Goal: Transaction & Acquisition: Book appointment/travel/reservation

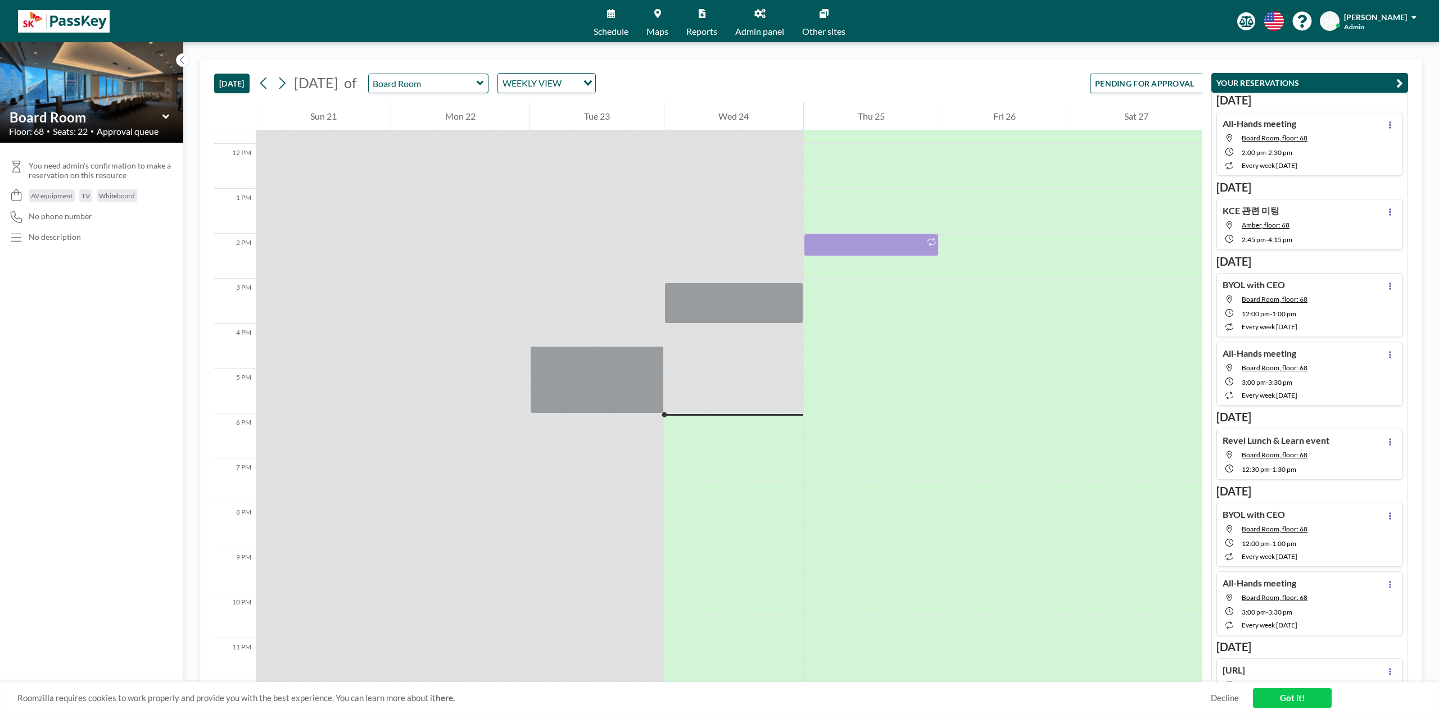
scroll to position [530, 0]
click at [477, 88] on input "text" at bounding box center [423, 83] width 108 height 19
type input "Topaz"
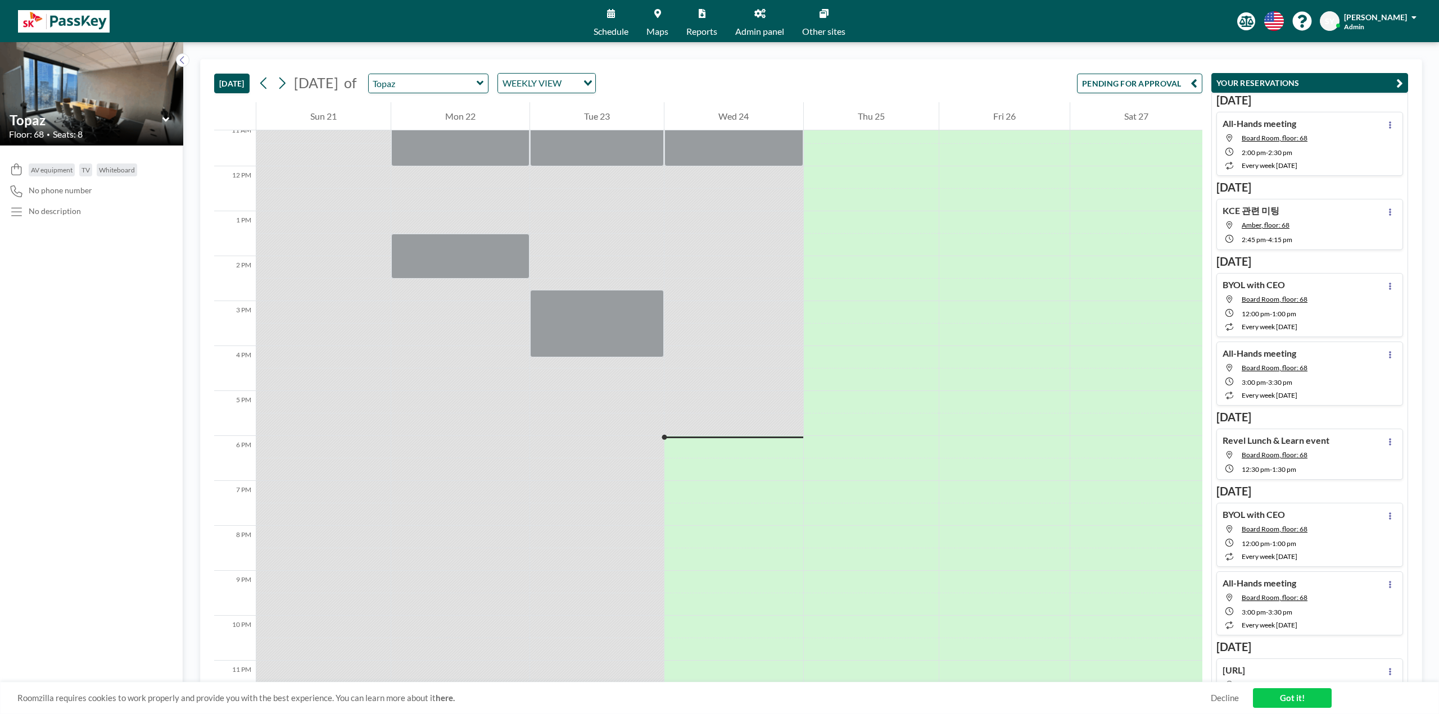
scroll to position [530, 0]
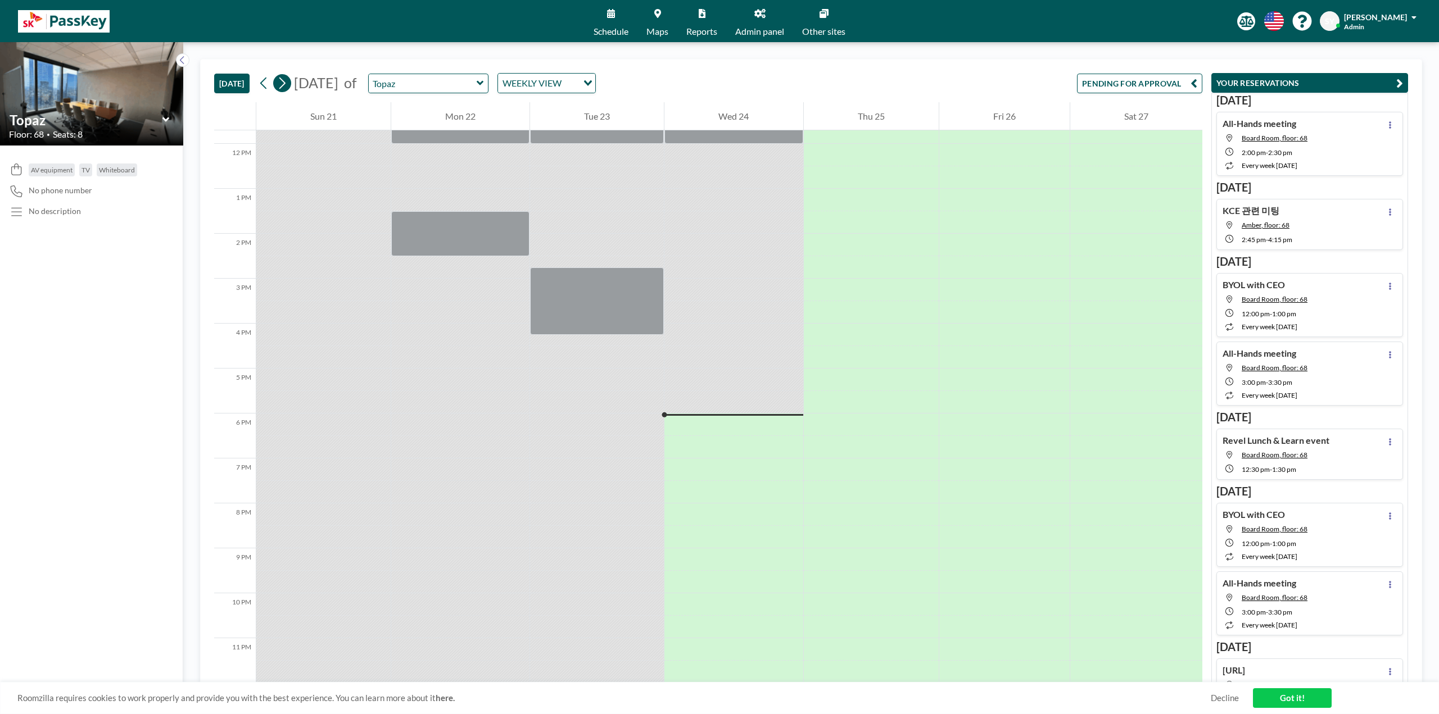
click at [286, 82] on icon at bounding box center [282, 84] width 6 height 12
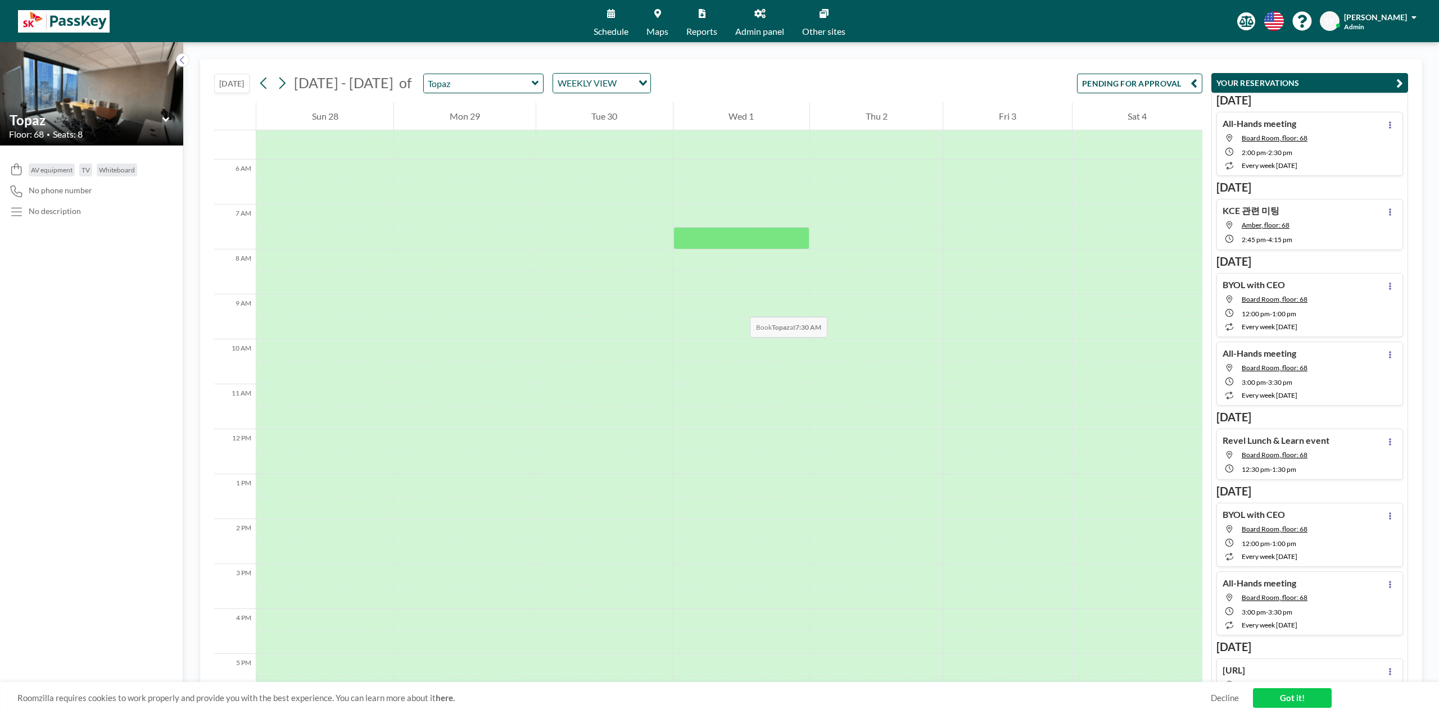
scroll to position [169, 0]
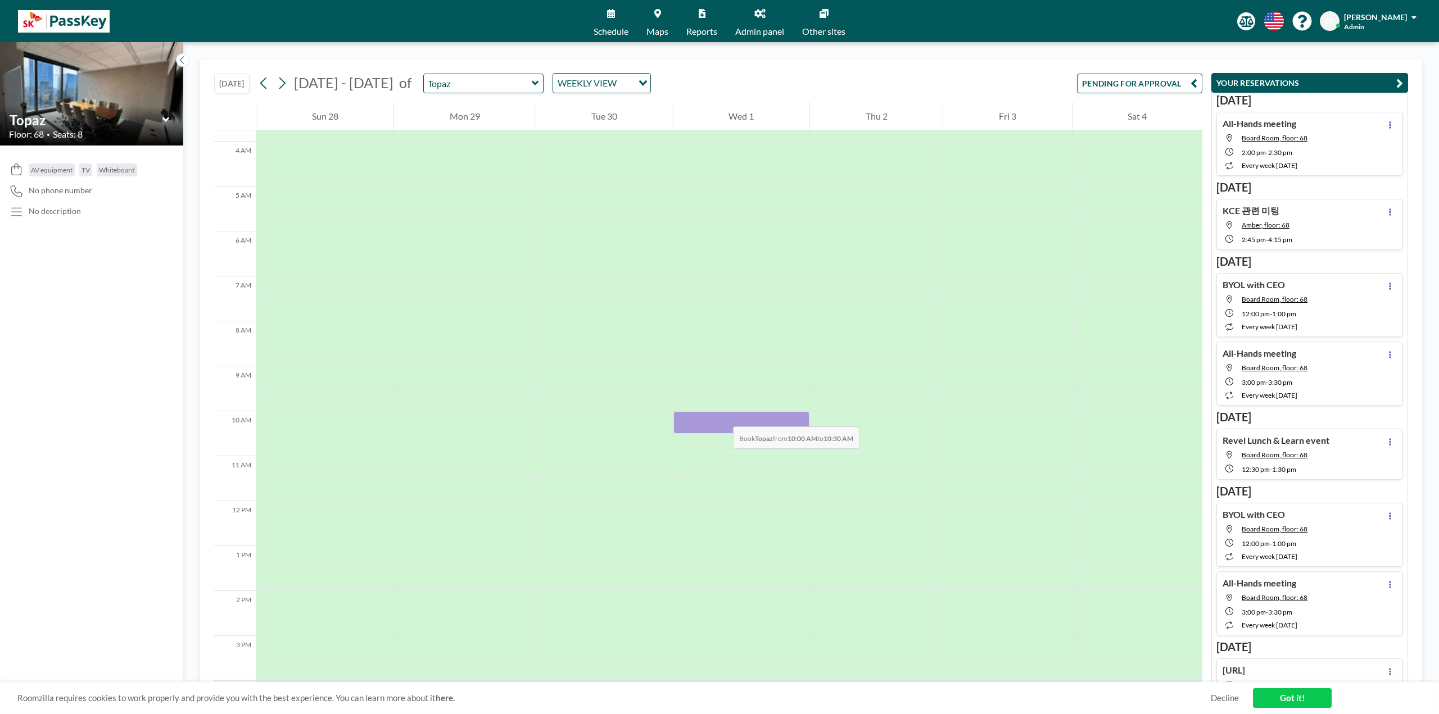
click at [722, 415] on div at bounding box center [741, 422] width 136 height 22
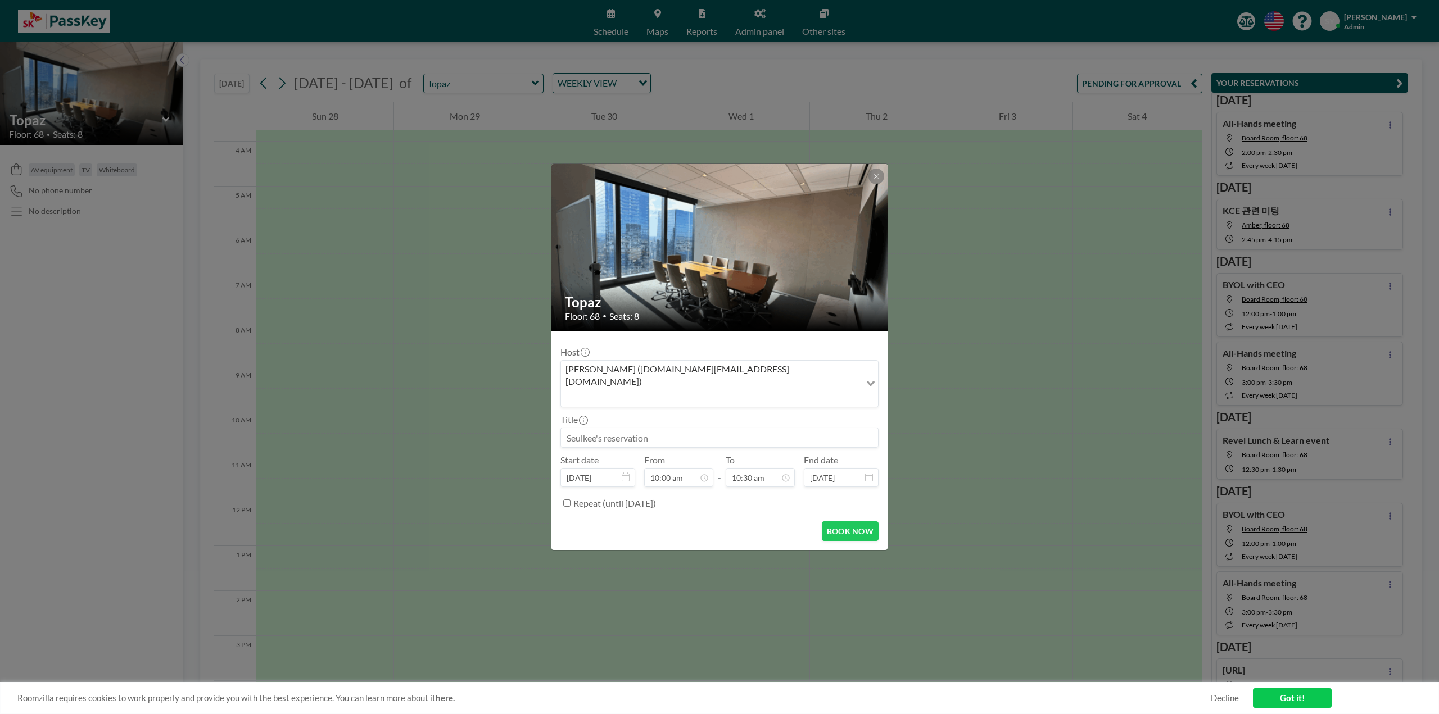
click at [727, 428] on input at bounding box center [719, 437] width 317 height 19
type input "ㅇ"
click at [652, 428] on input "Interview" at bounding box center [719, 437] width 317 height 19
paste input "[PERSON_NAME]"
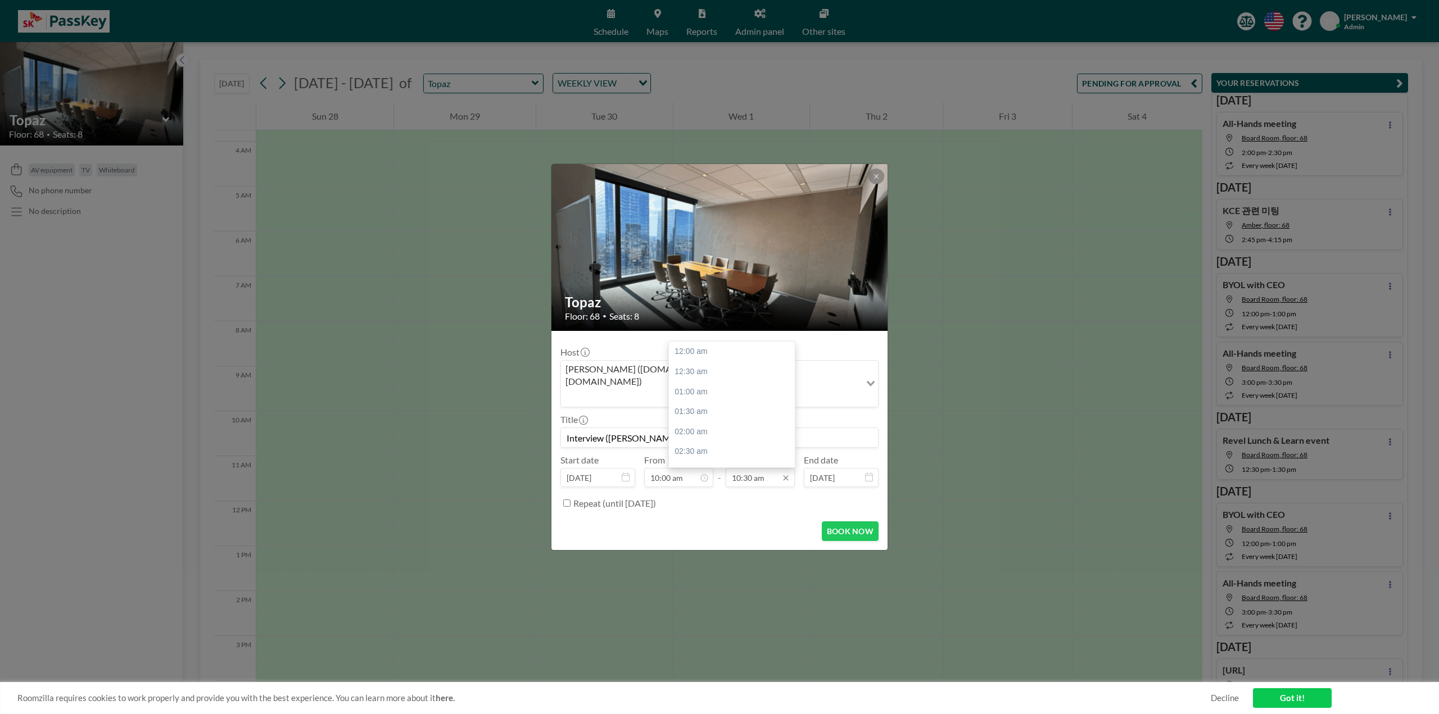
type input "Interview ([PERSON_NAME])"
click at [762, 470] on input "10:30 am" at bounding box center [760, 477] width 69 height 19
click at [718, 363] on div "11:00 am" at bounding box center [735, 372] width 132 height 20
type input "11:00 am"
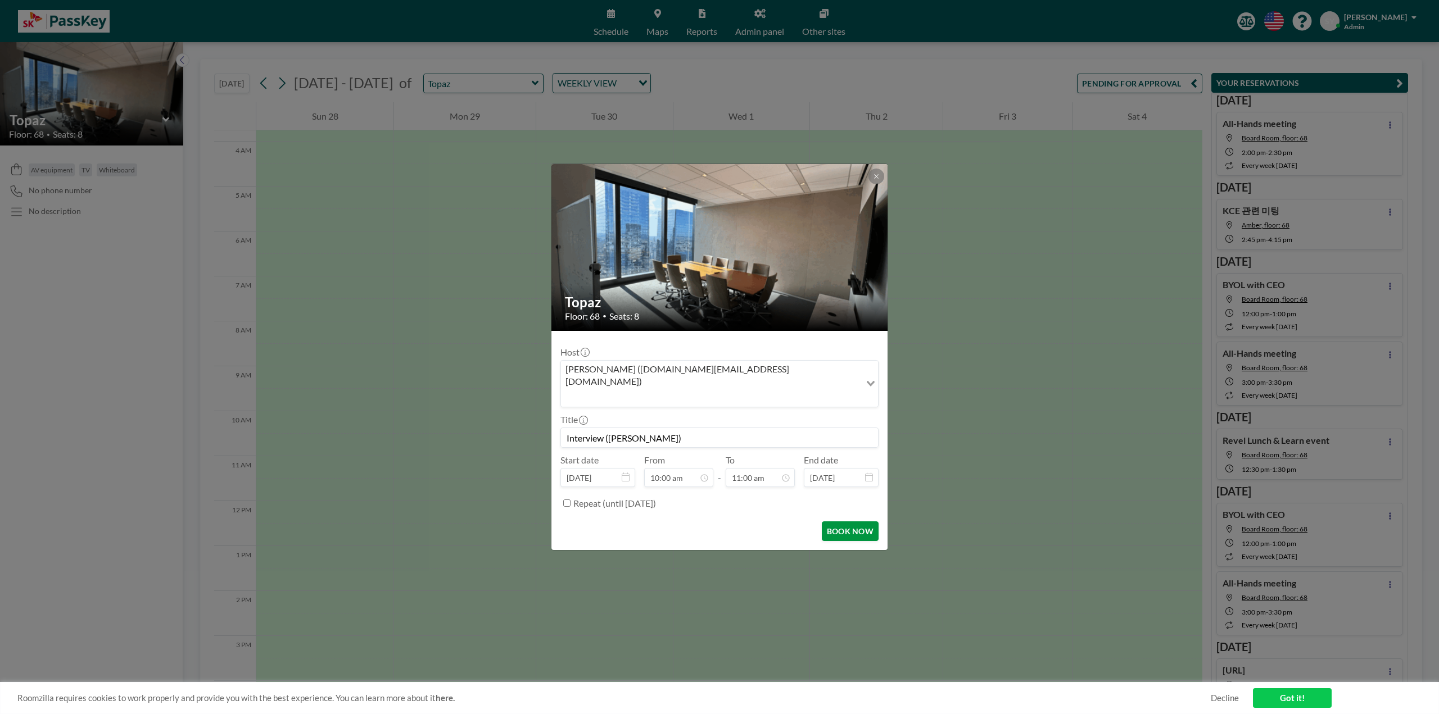
click at [827, 522] on button "BOOK NOW" at bounding box center [850, 532] width 57 height 20
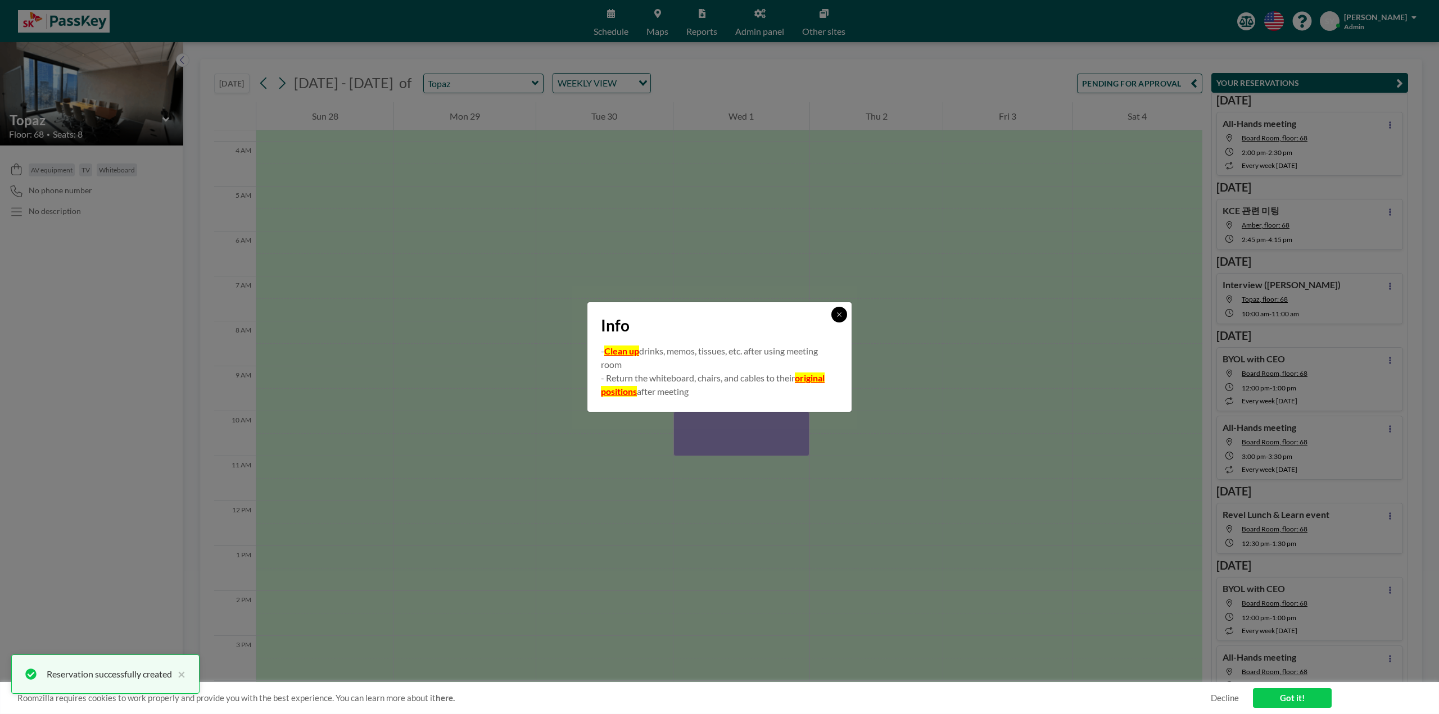
click at [832, 315] on button at bounding box center [839, 315] width 16 height 16
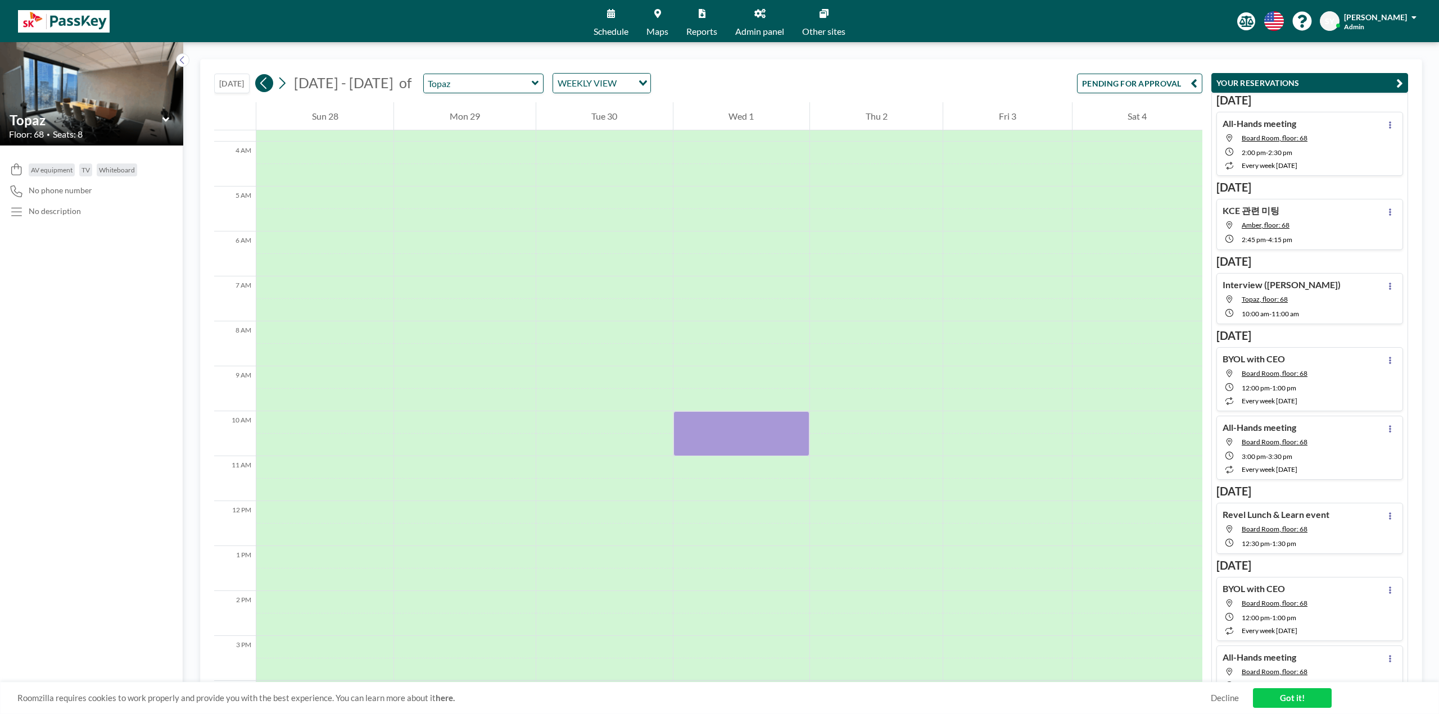
click at [269, 85] on icon at bounding box center [264, 83] width 11 height 17
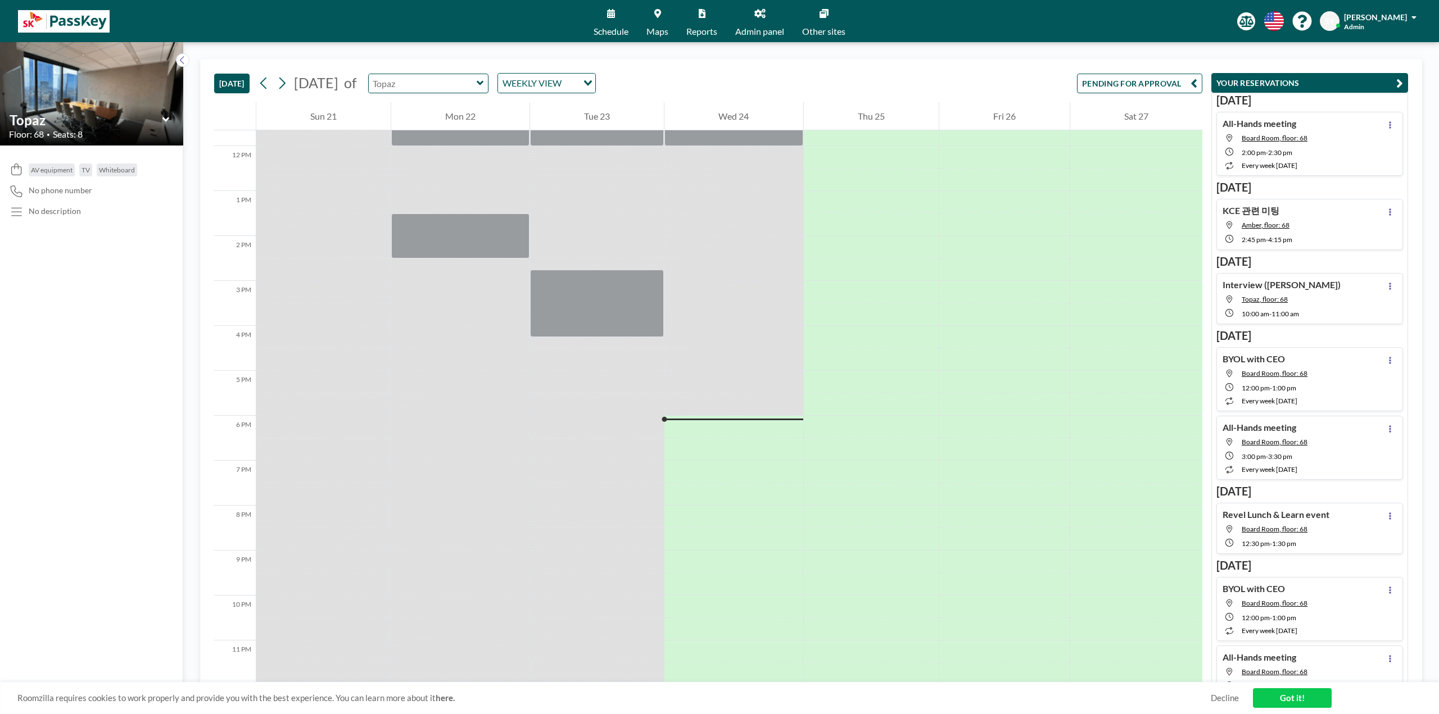
click at [441, 88] on input "text" at bounding box center [423, 83] width 108 height 19
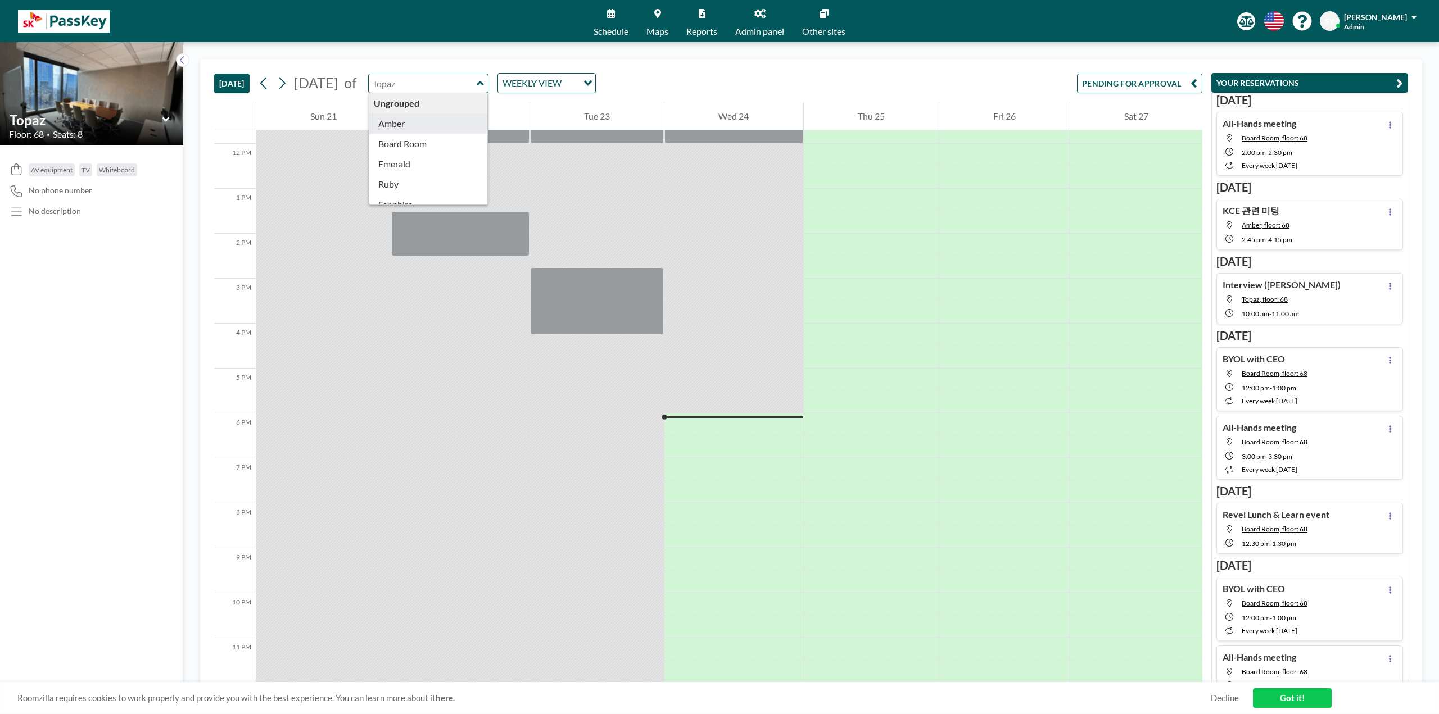
type input "Amber"
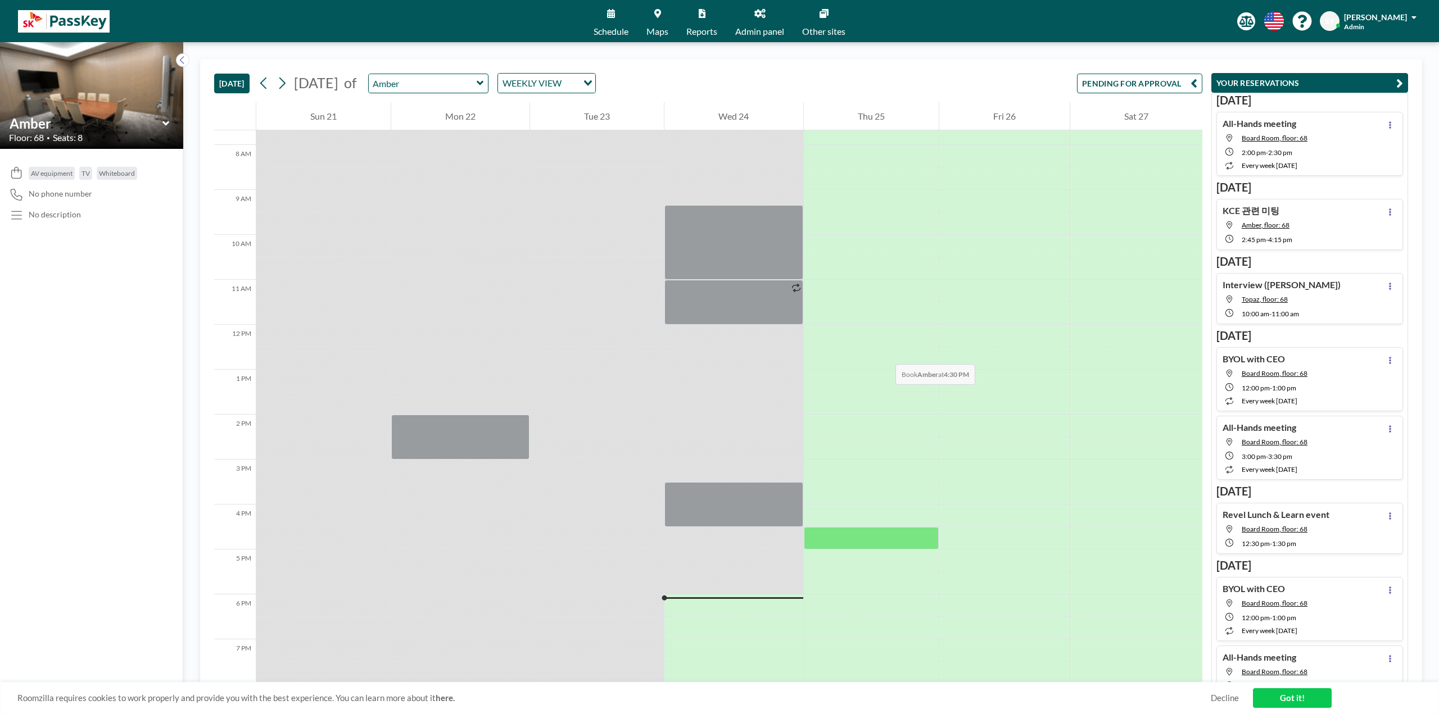
scroll to position [305, 0]
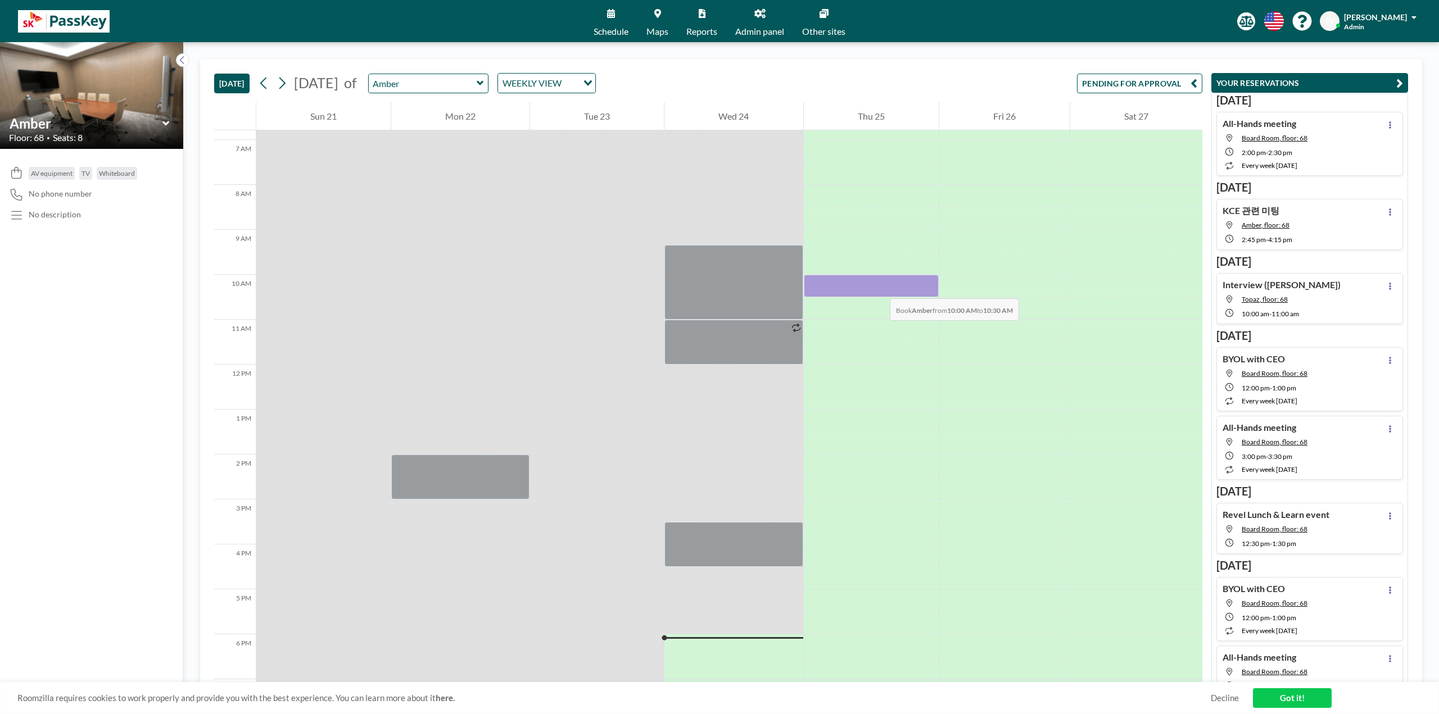
click at [879, 287] on div at bounding box center [871, 286] width 135 height 22
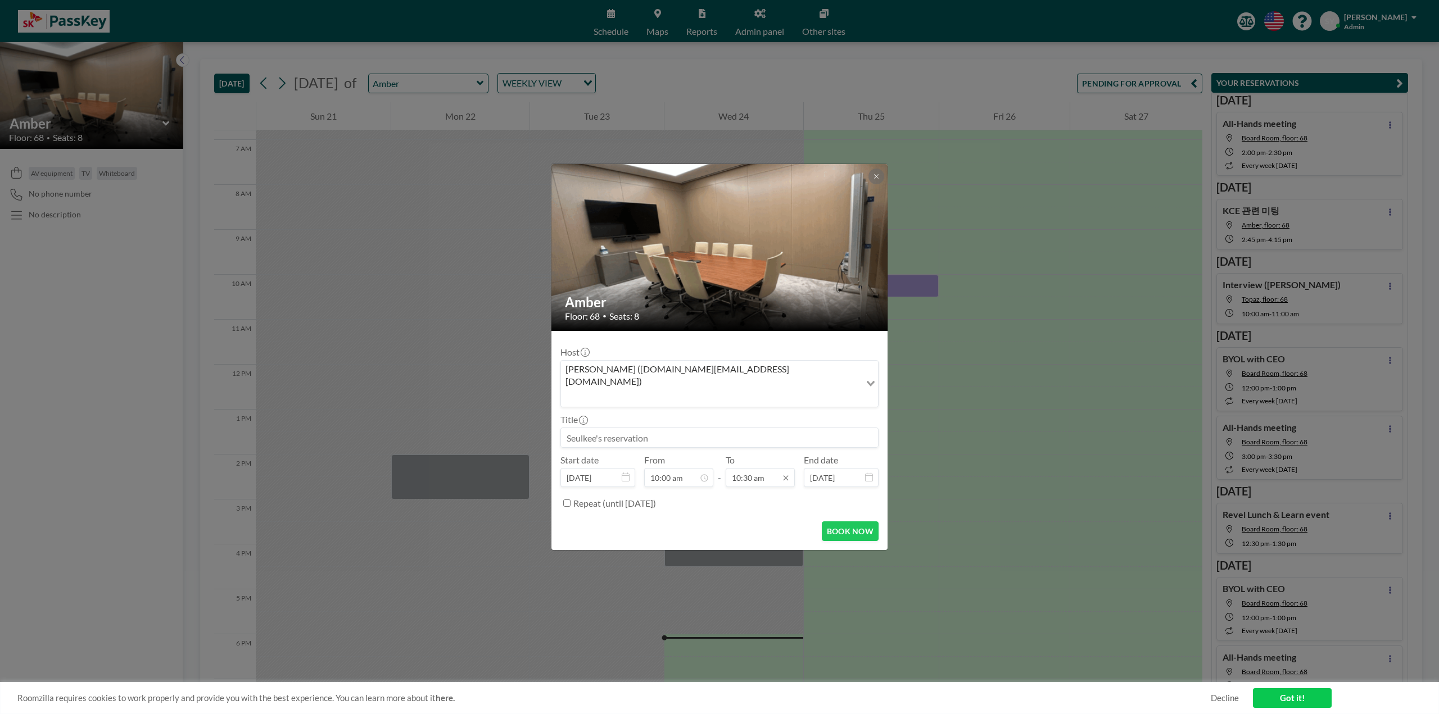
scroll to position [420, 0]
click at [752, 468] on input "10:30 am" at bounding box center [760, 477] width 69 height 19
click at [758, 468] on input "10:30 am" at bounding box center [760, 477] width 69 height 19
click at [711, 362] on div "11:00 am" at bounding box center [735, 372] width 132 height 20
type input "11:00 am"
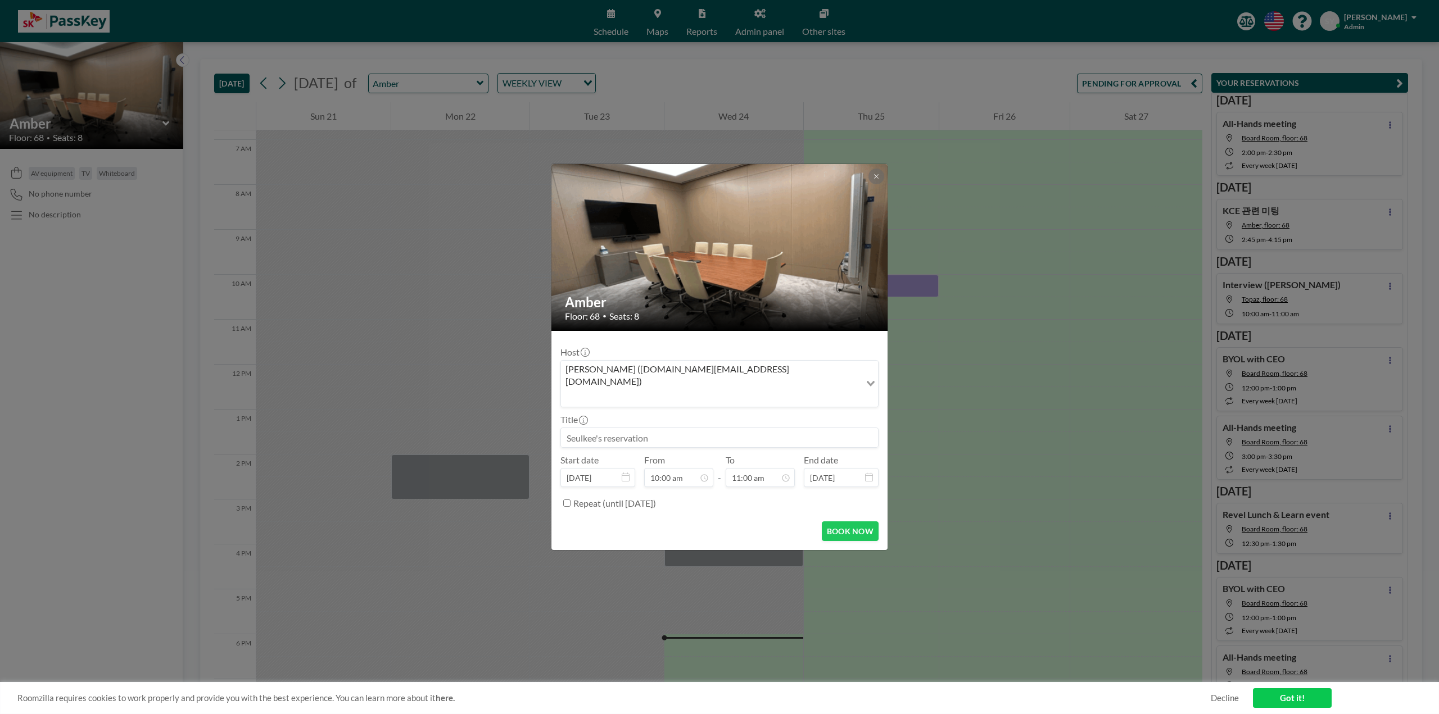
drag, startPoint x: 685, startPoint y: 424, endPoint x: 691, endPoint y: 426, distance: 6.4
click at [685, 428] on input at bounding box center [719, 437] width 317 height 19
type input "ㅇ"
type input "2026 KPI Review"
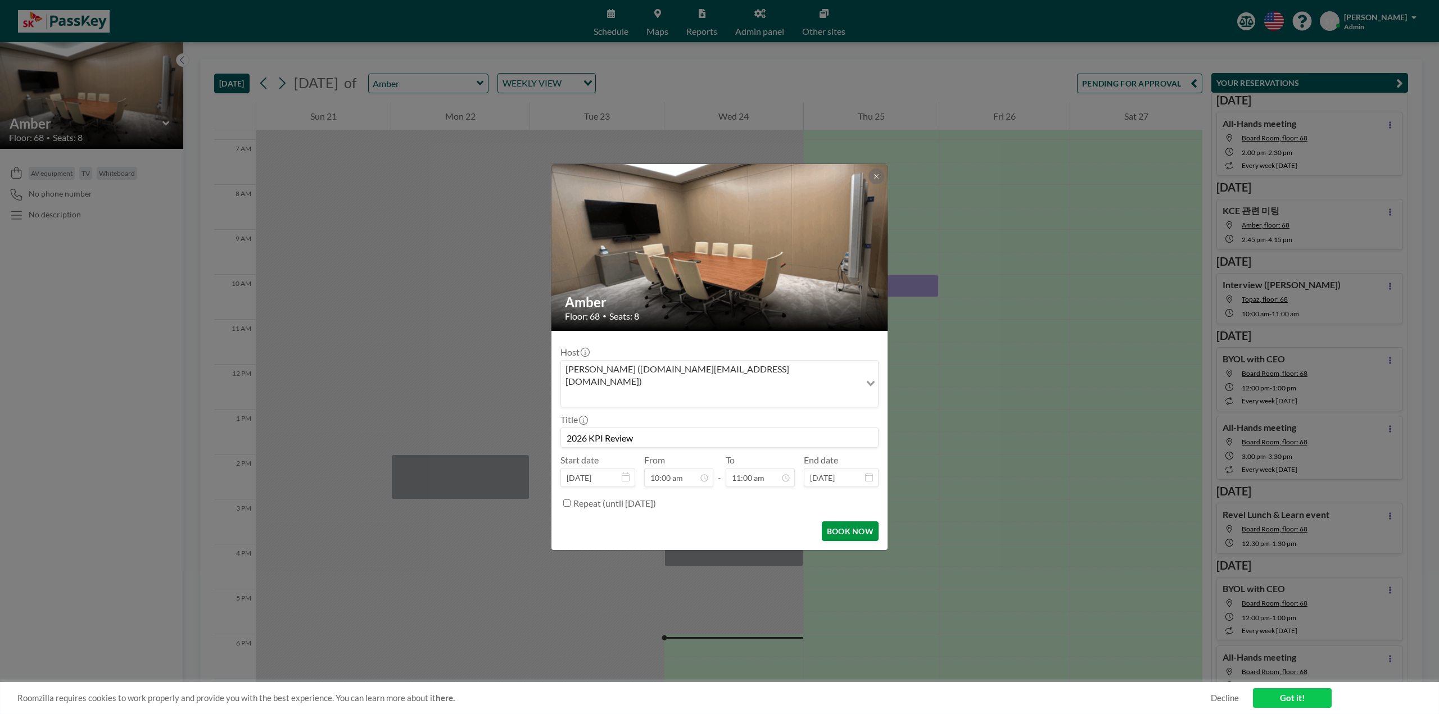
click at [836, 522] on button "BOOK NOW" at bounding box center [850, 532] width 57 height 20
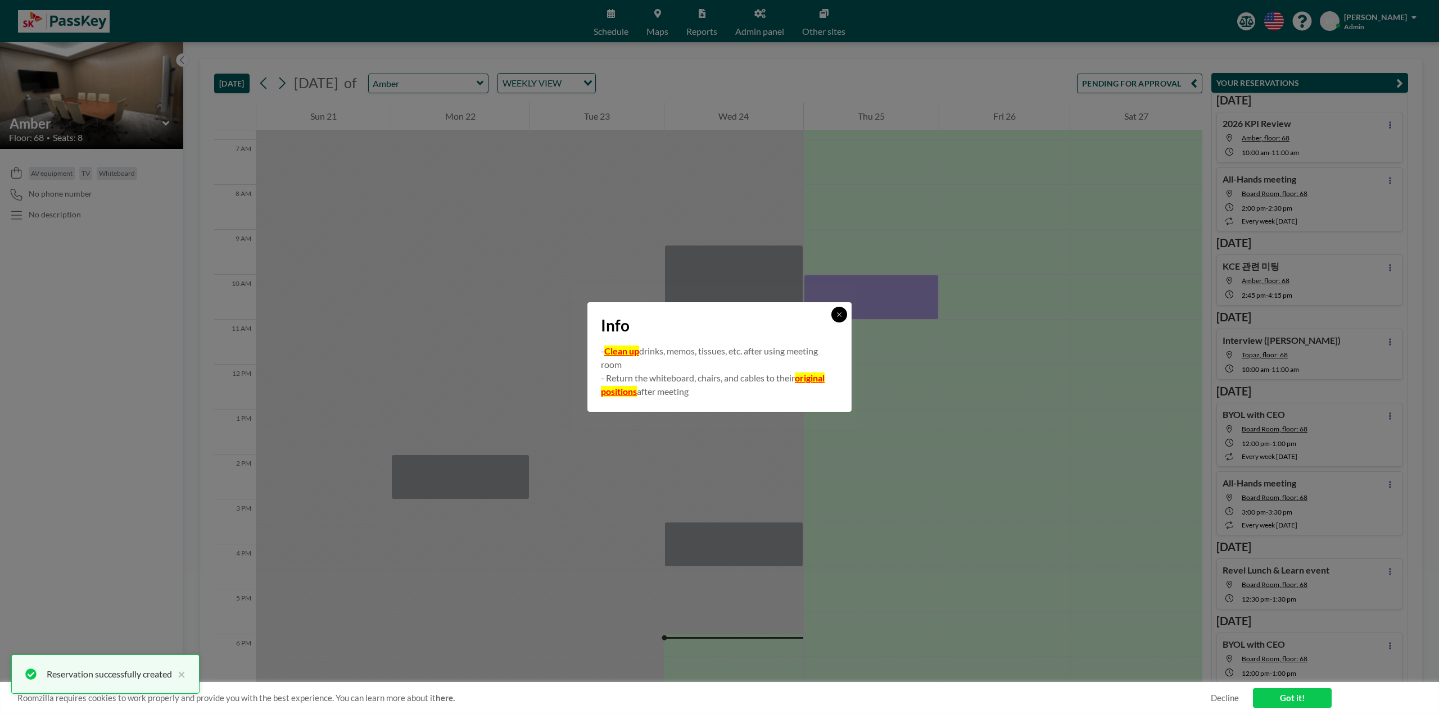
click at [843, 313] on button at bounding box center [839, 315] width 16 height 16
